Goal: Task Accomplishment & Management: Manage account settings

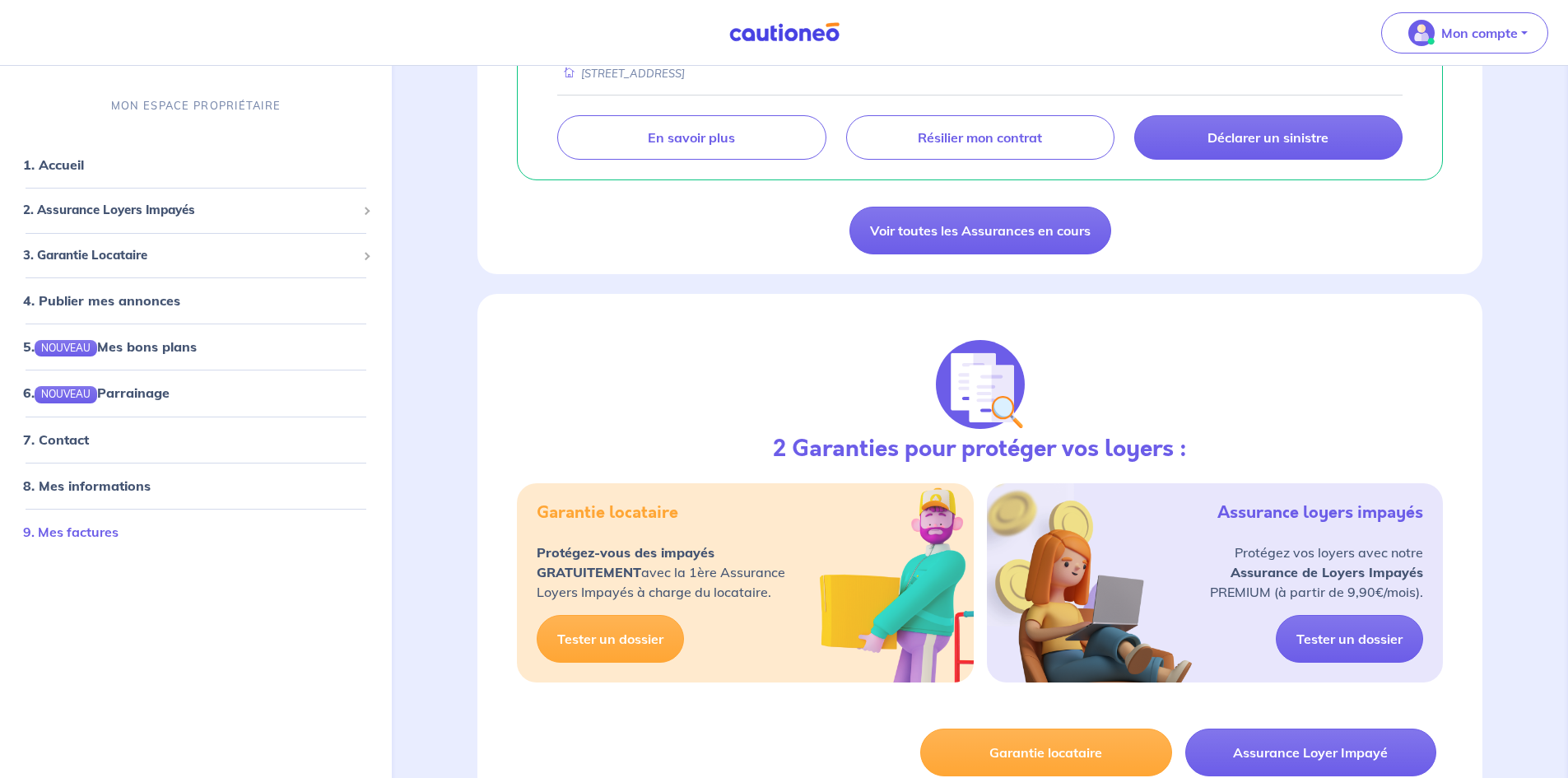
click at [103, 527] on link "9. Mes factures" at bounding box center [70, 530] width 96 height 16
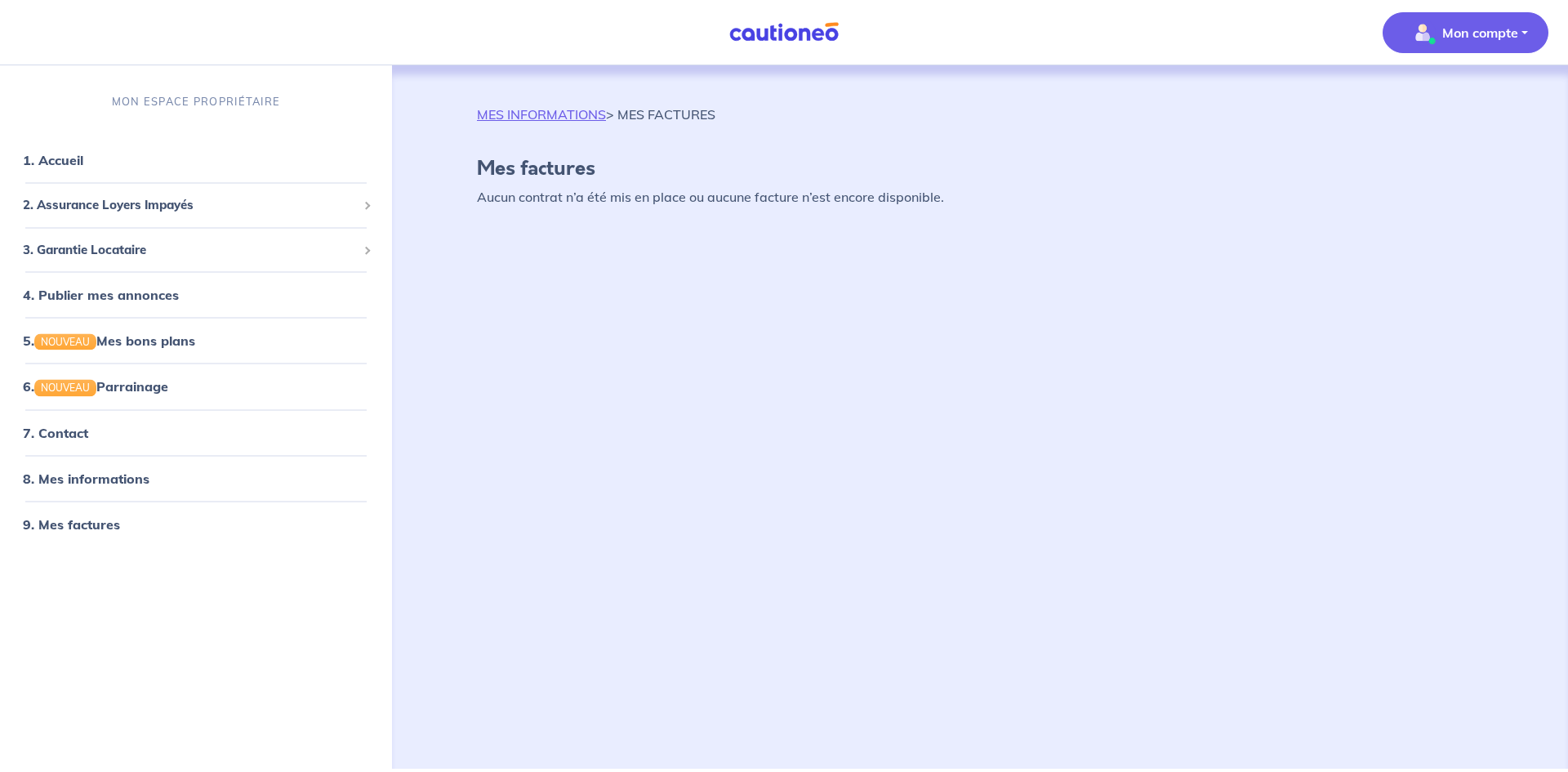
click at [1459, 28] on p "Mon compte" at bounding box center [1480, 33] width 76 height 20
click at [1455, 143] on link "Me déconnecter" at bounding box center [1450, 140] width 132 height 26
click at [1455, 143] on div "MES INFORMATIONS > MES FACTURES Mes factures Aucun contrat n’a été mis en place…" at bounding box center [980, 163] width 1085 height 116
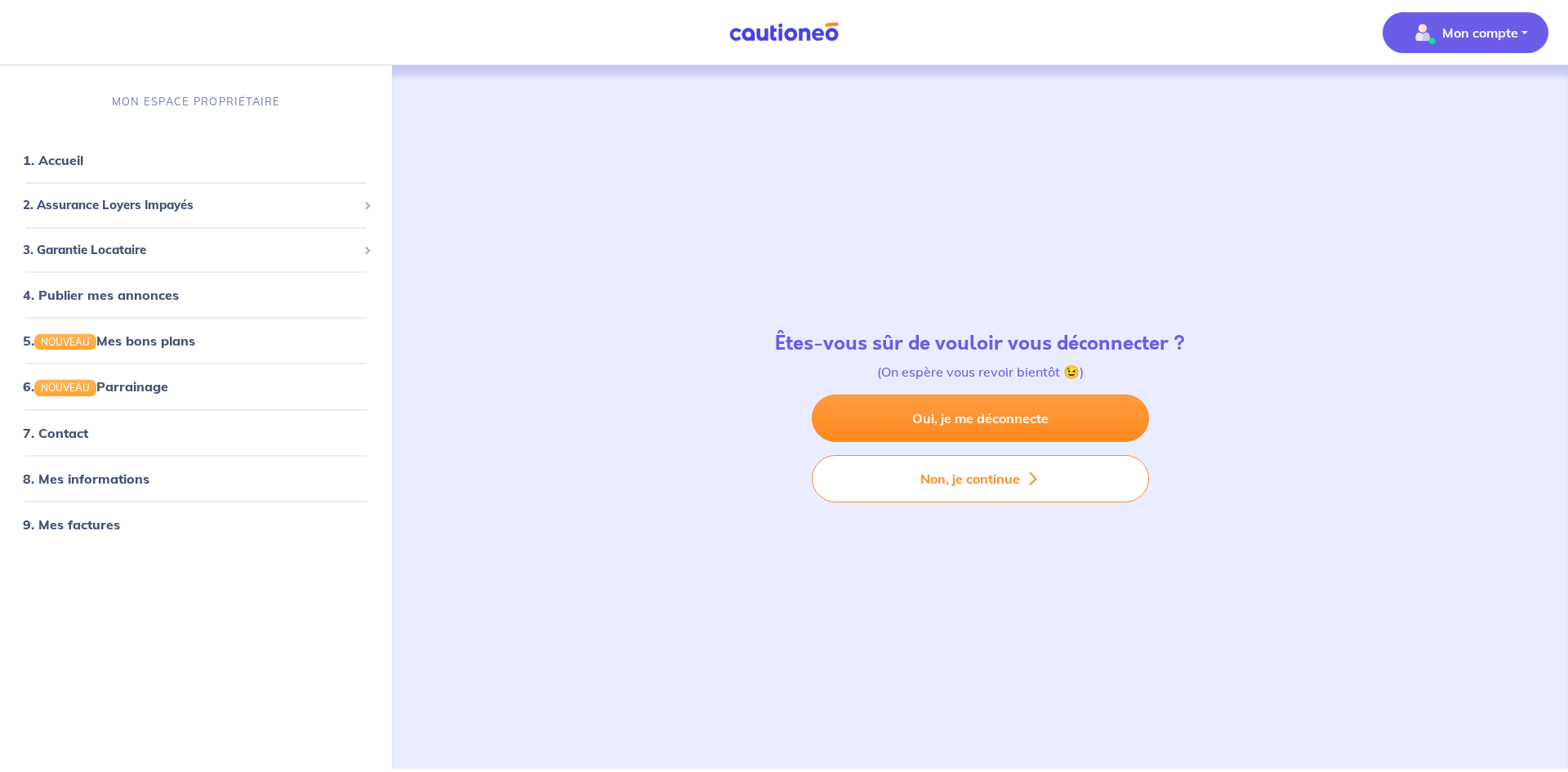
click at [1482, 45] on span "Mon compte" at bounding box center [1461, 33] width 116 height 26
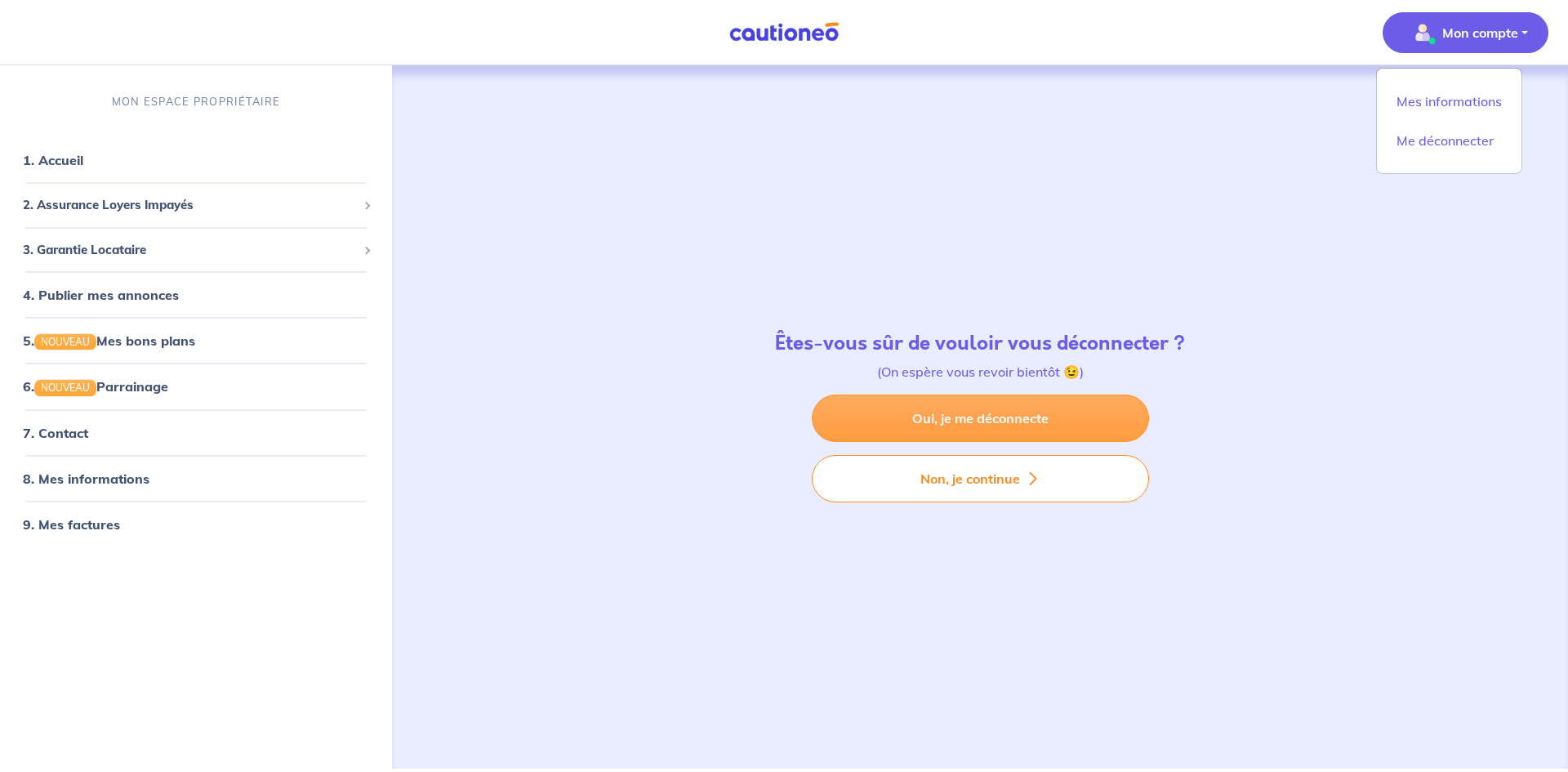
click at [1023, 423] on link "Oui, je me déconnecte" at bounding box center [981, 418] width 338 height 47
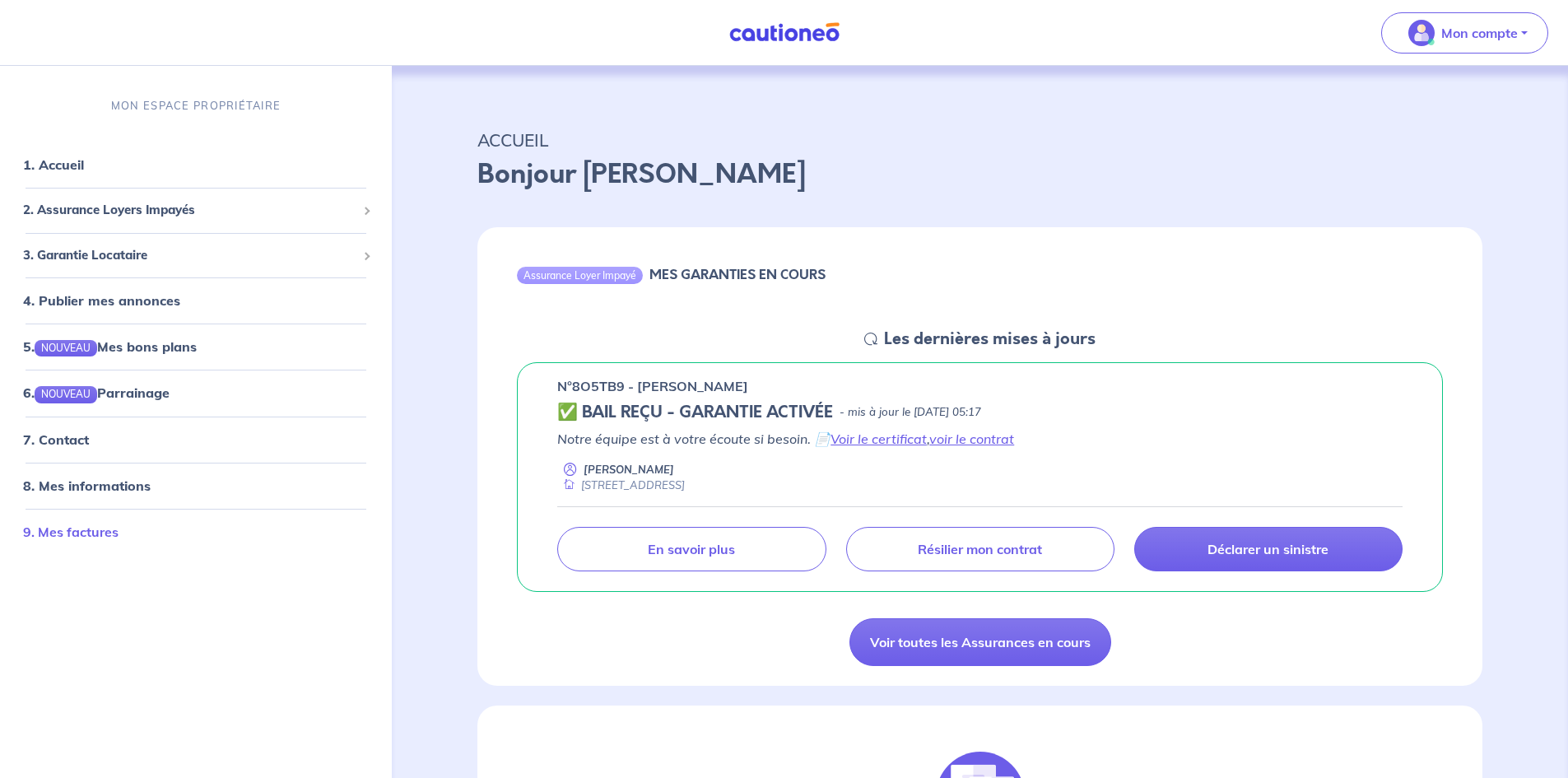
click at [80, 530] on link "9. Mes factures" at bounding box center [70, 530] width 96 height 16
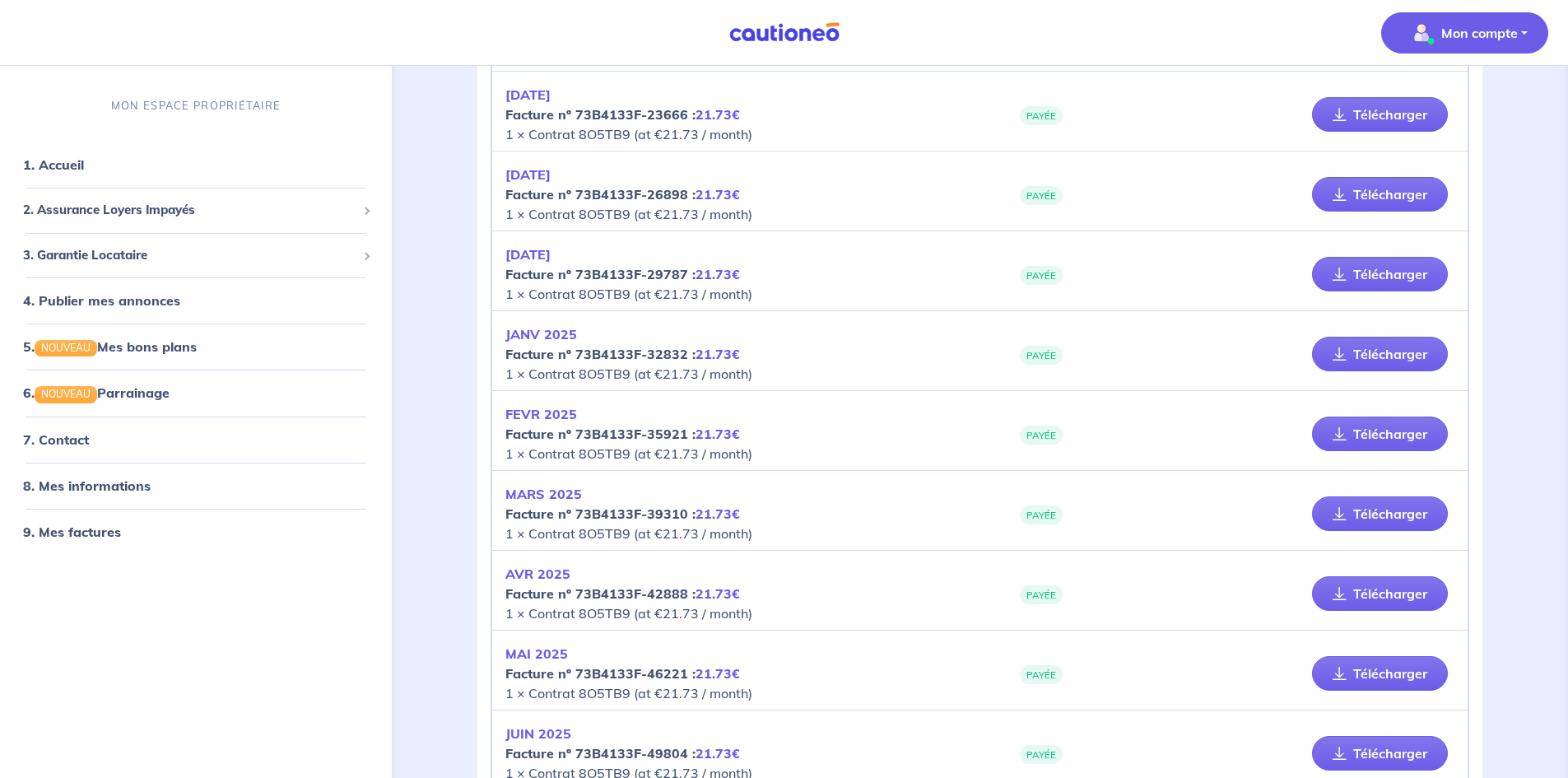
scroll to position [1419, 0]
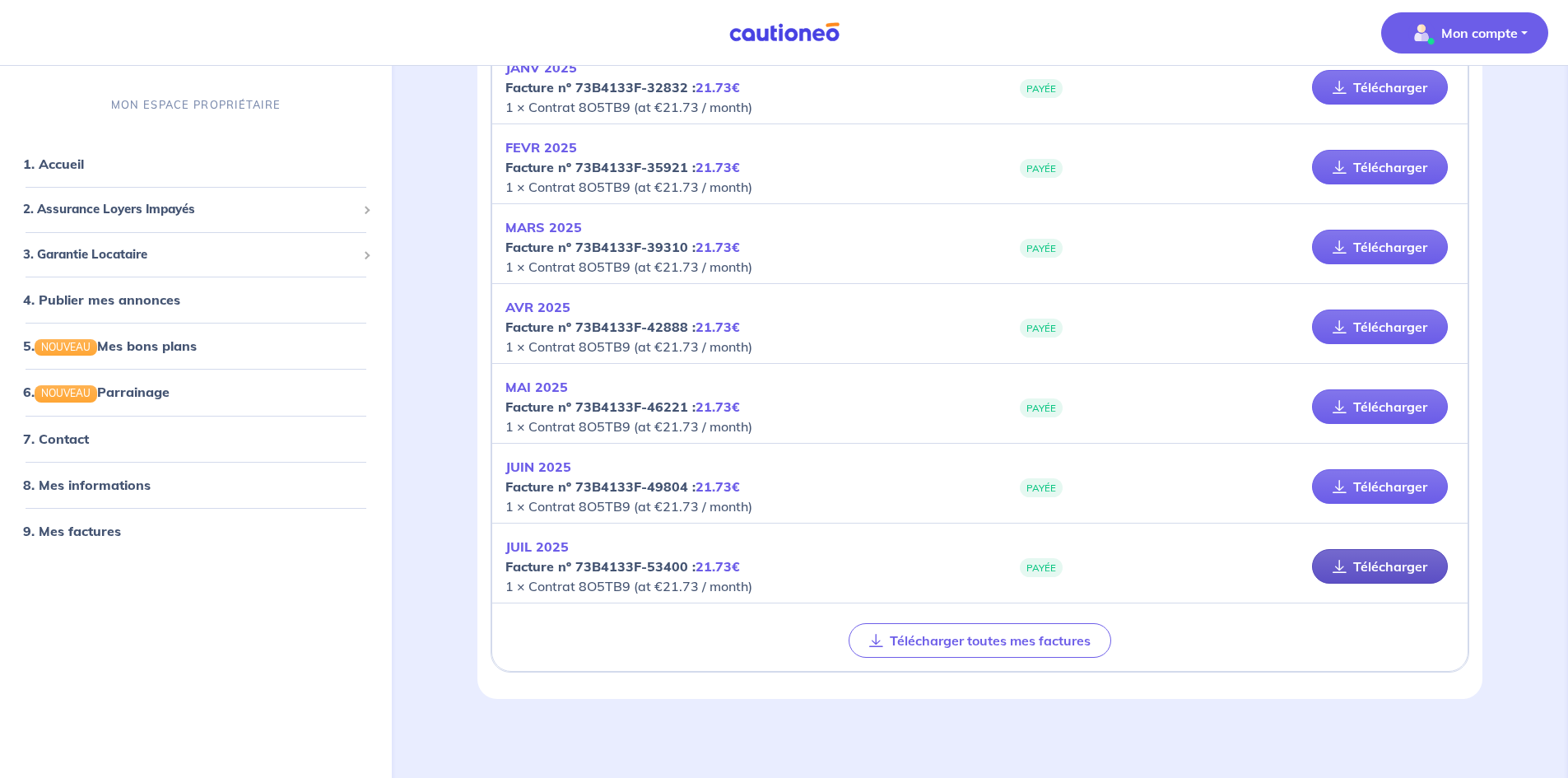
click at [1374, 572] on link "Télécharger" at bounding box center [1380, 566] width 136 height 35
